Goal: Communication & Community: Answer question/provide support

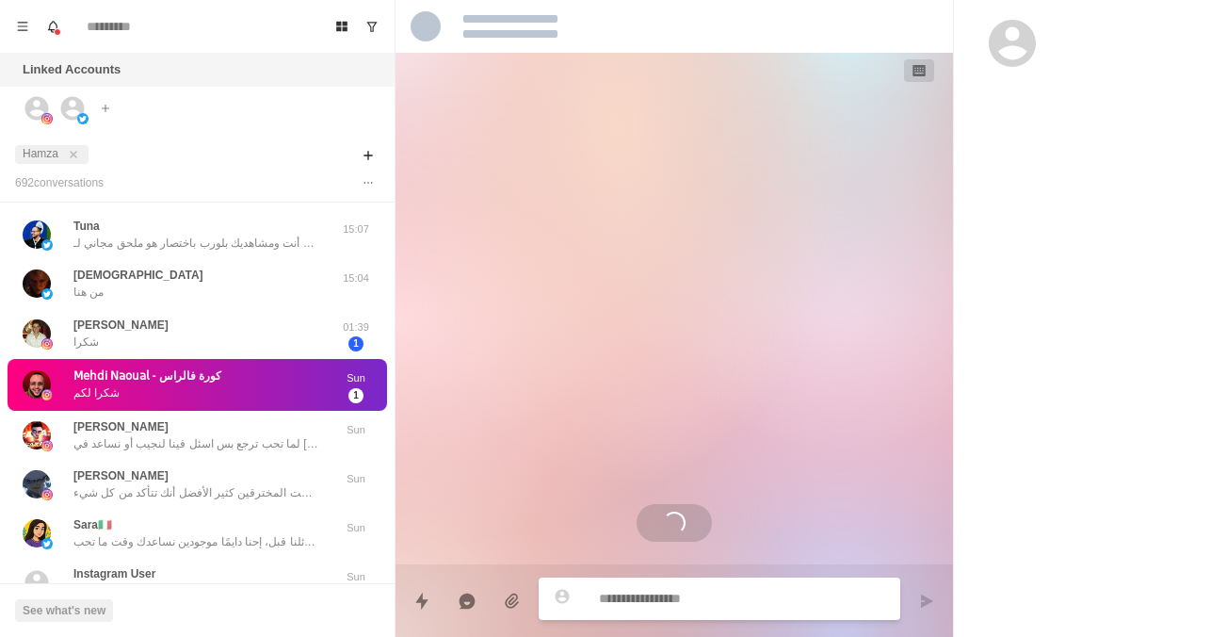
scroll to position [35, 0]
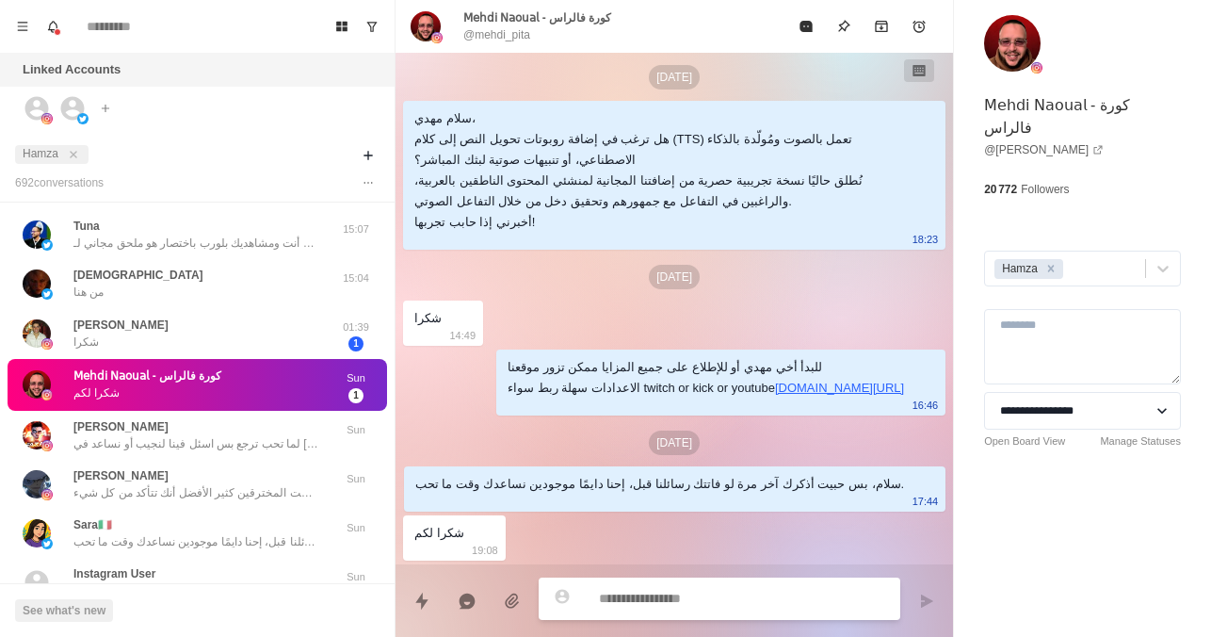
click at [272, 73] on div "Linked Accounts" at bounding box center [197, 70] width 395 height 34
type textarea "*"
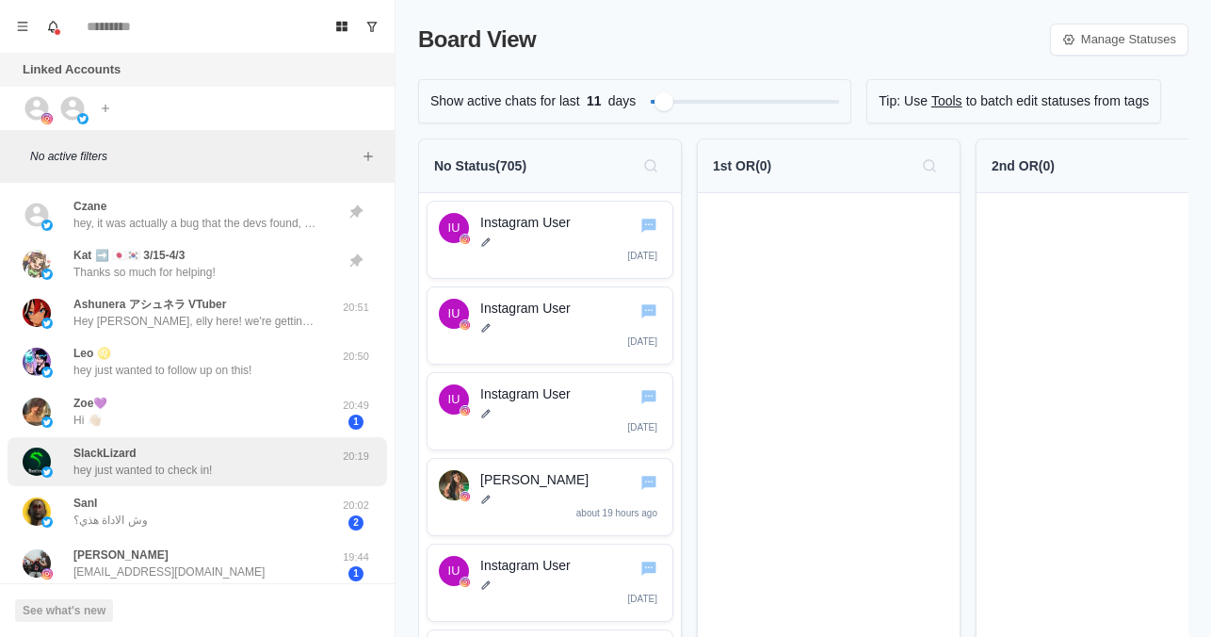
scroll to position [75, 0]
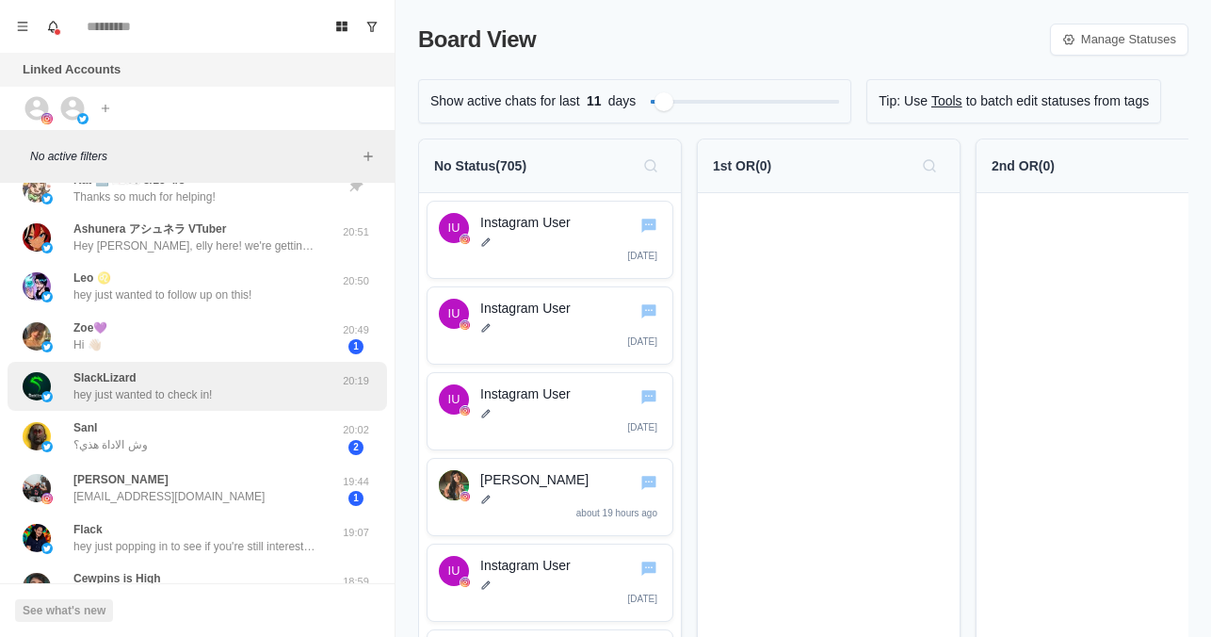
click at [203, 382] on div "SlackLizard hey just wanted to check in!" at bounding box center [142, 386] width 138 height 34
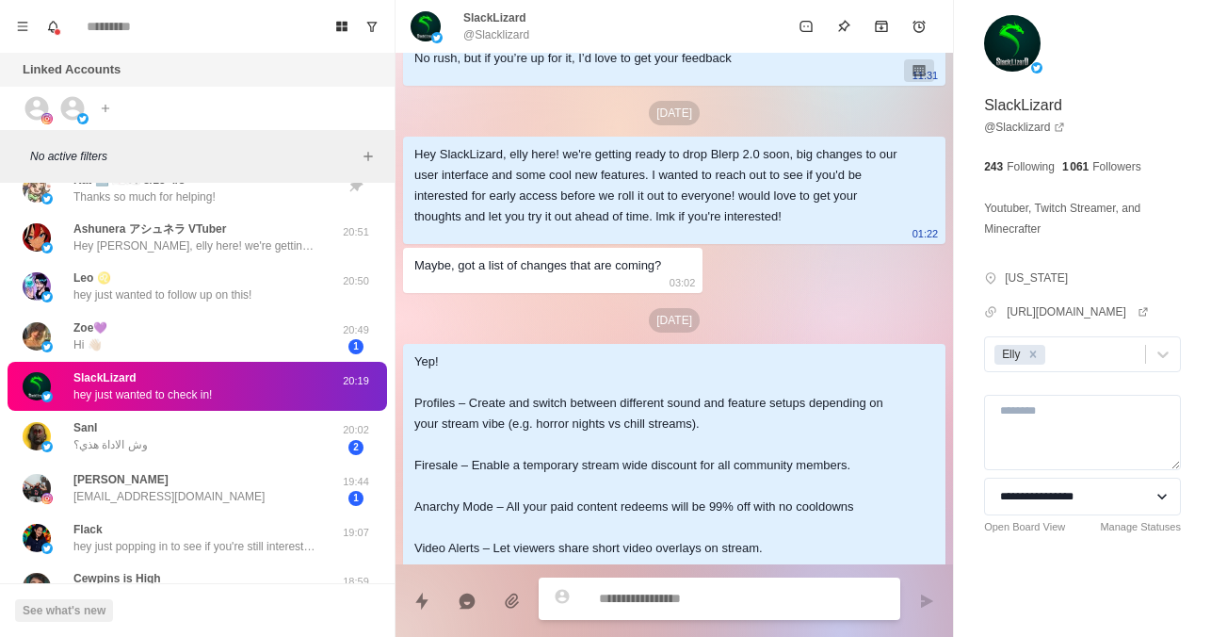
scroll to position [277, 0]
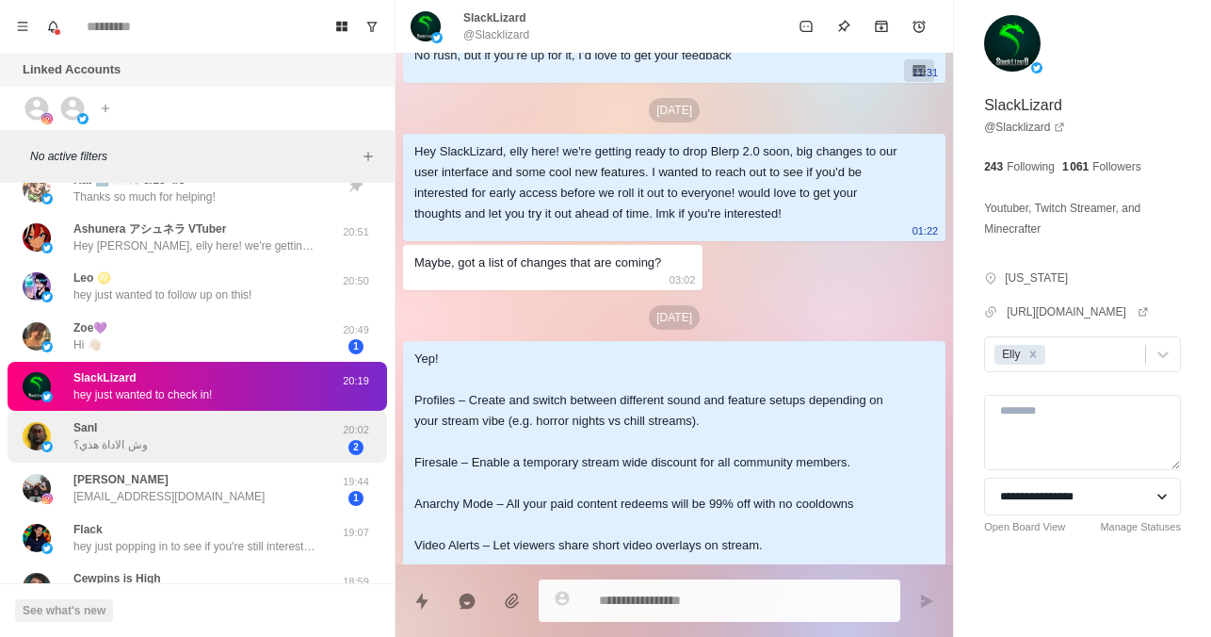
click at [99, 450] on p "وش الاداة هذي؟" at bounding box center [110, 444] width 74 height 17
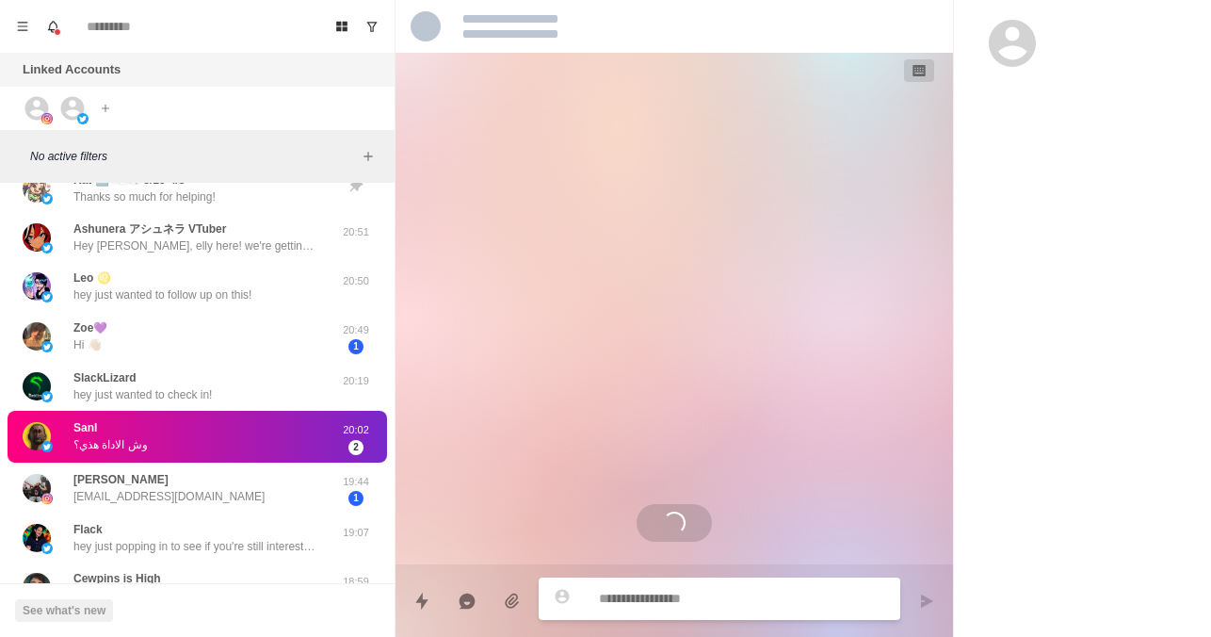
scroll to position [0, 0]
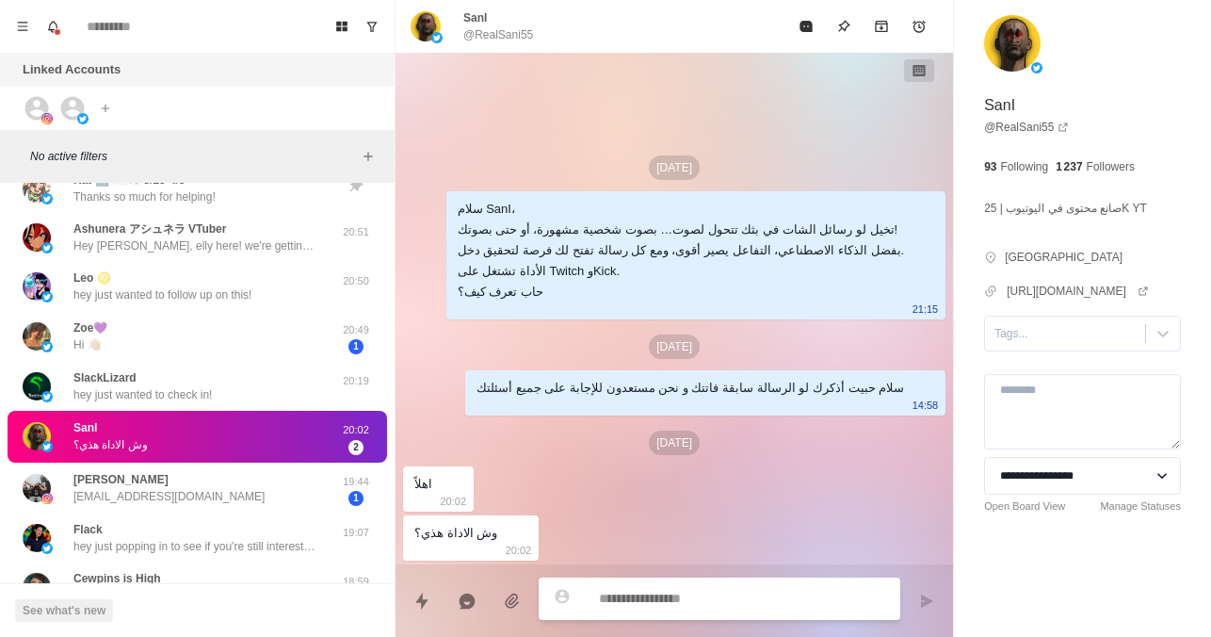
click at [616, 602] on textarea at bounding box center [742, 598] width 286 height 27
click at [1127, 79] on div "**********" at bounding box center [1082, 298] width 257 height 597
click at [693, 610] on textarea at bounding box center [742, 600] width 286 height 27
paste textarea "**********"
type textarea "*"
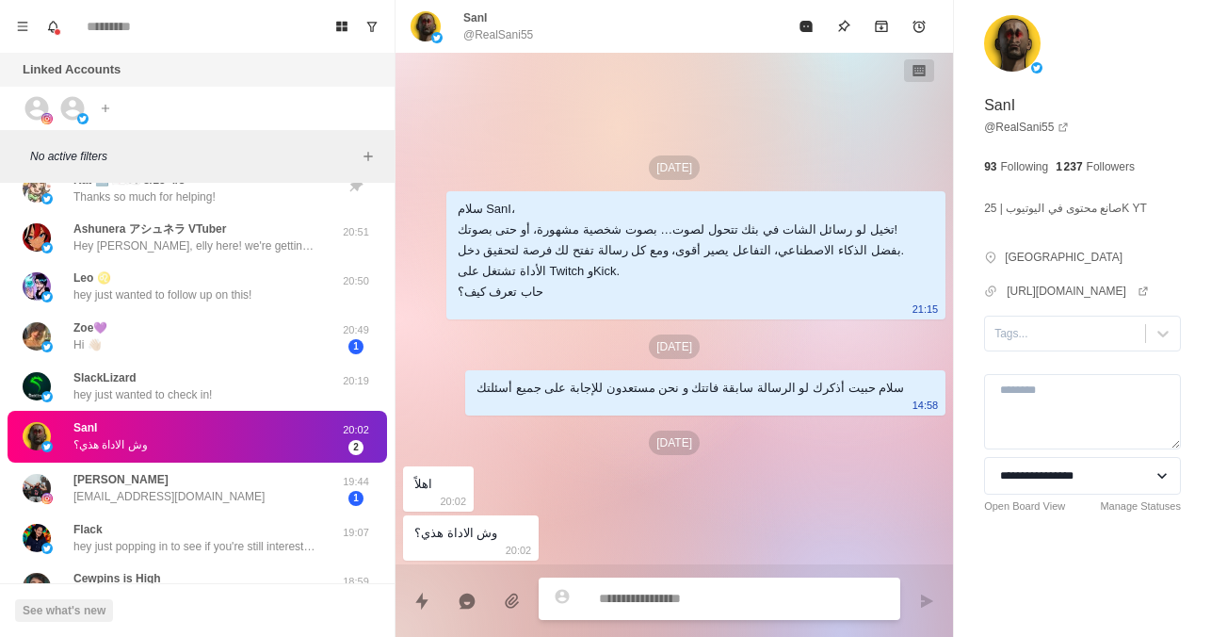
type textarea "**********"
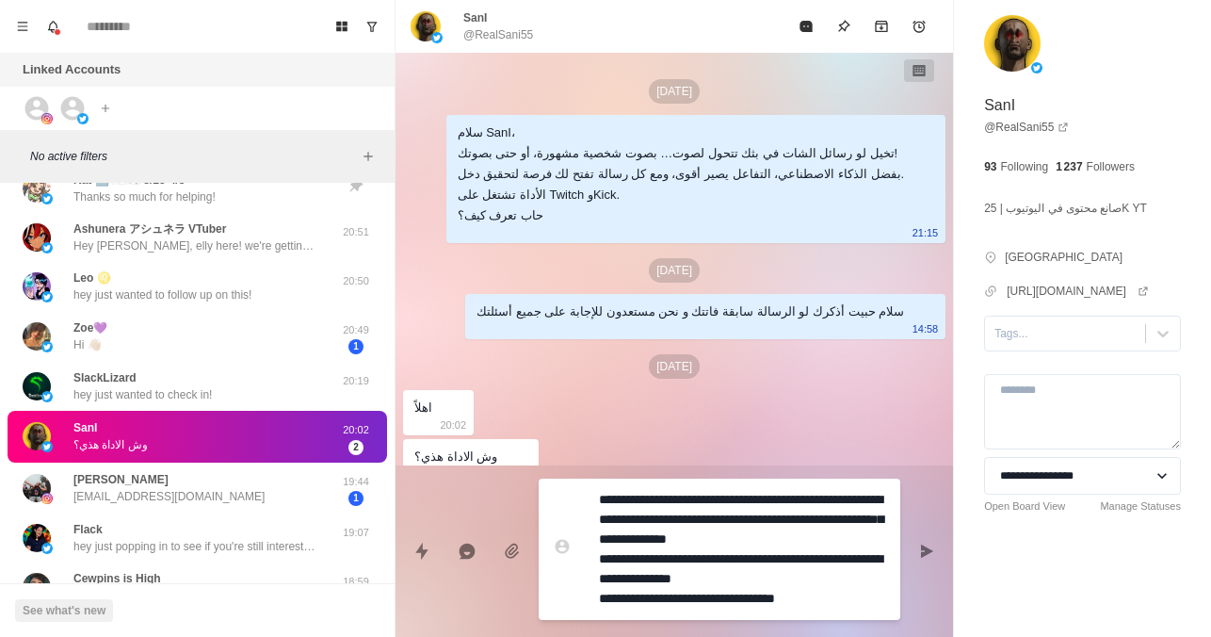
type textarea "*"
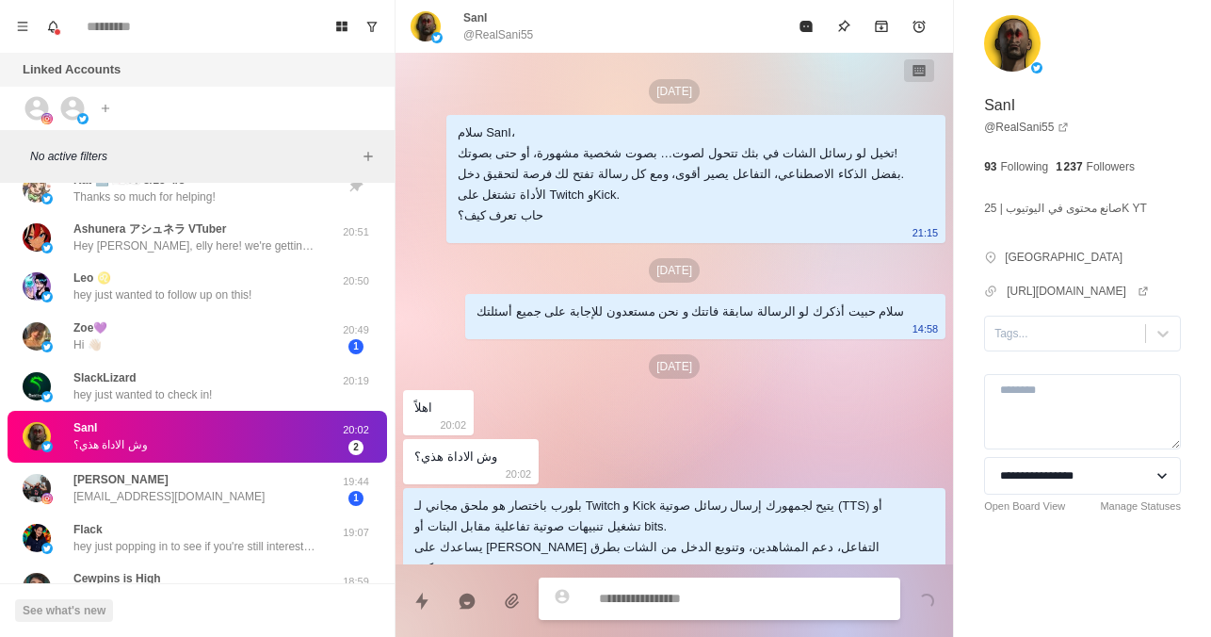
scroll to position [35, 0]
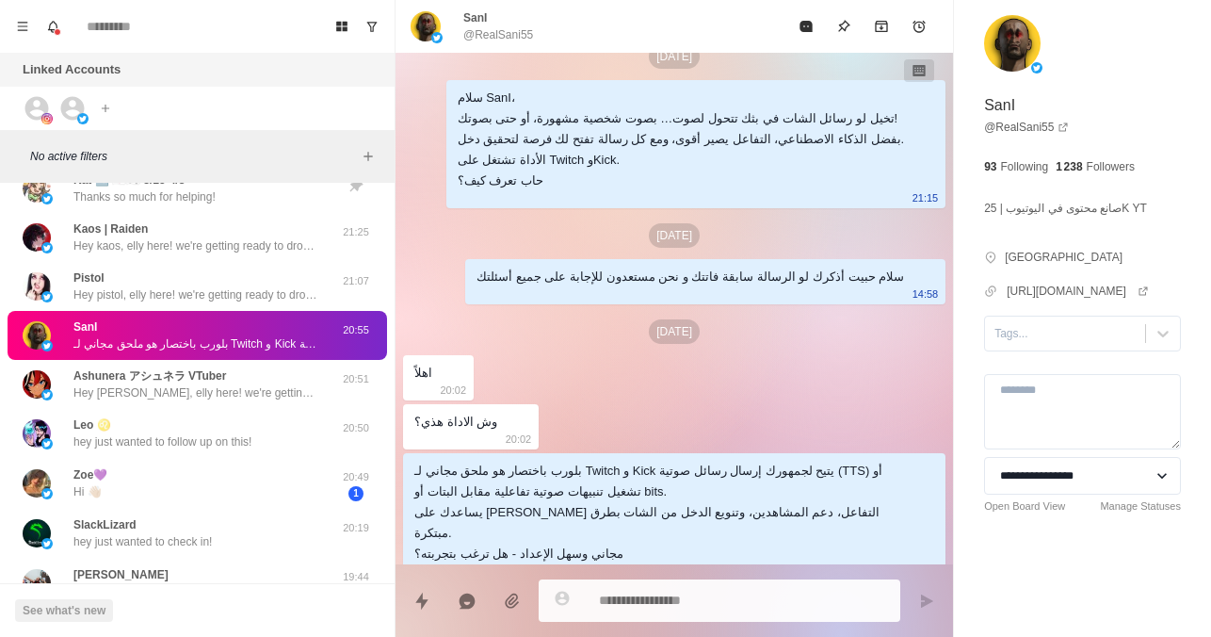
type textarea "*"
